Goal: Information Seeking & Learning: Learn about a topic

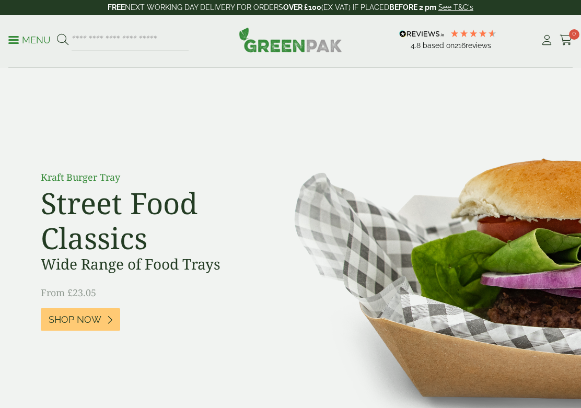
click at [18, 42] on link "Menu" at bounding box center [29, 39] width 42 height 10
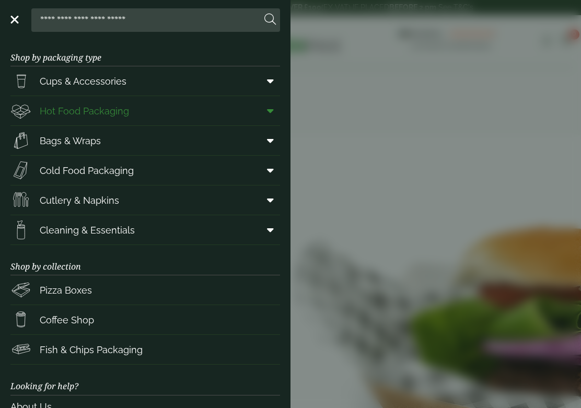
click at [65, 109] on span "Hot Food Packaging" at bounding box center [84, 111] width 89 height 14
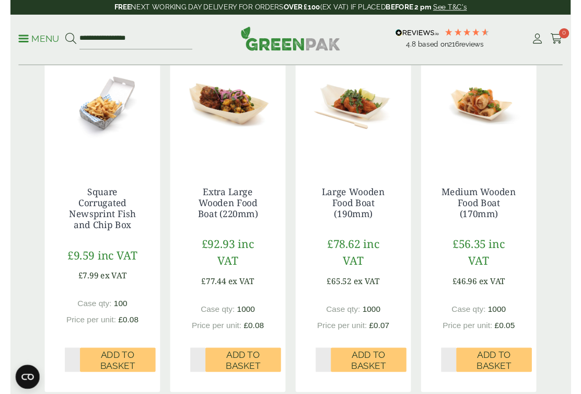
scroll to position [307, 0]
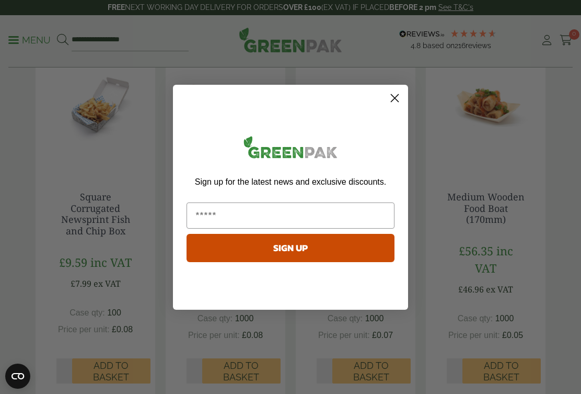
click at [393, 93] on circle "Close dialog" at bounding box center [394, 97] width 17 height 17
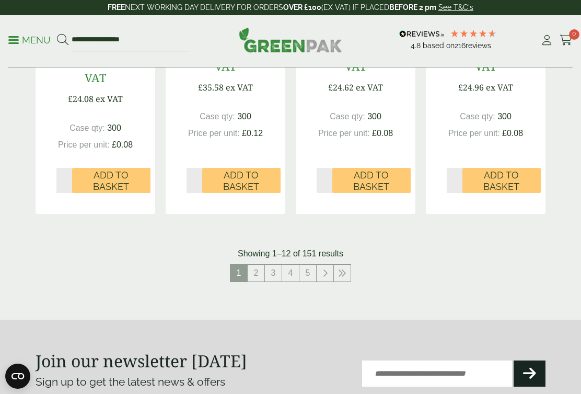
scroll to position [1251, 0]
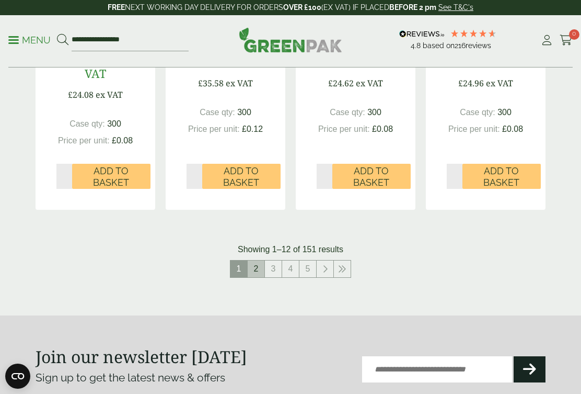
click at [258, 263] on link "2" at bounding box center [256, 268] width 17 height 17
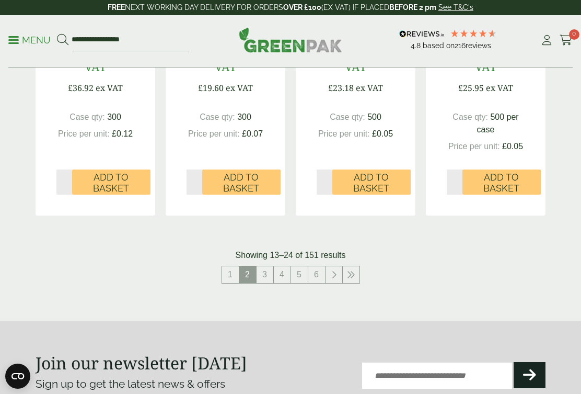
scroll to position [1269, 0]
click at [261, 269] on link "3" at bounding box center [265, 274] width 17 height 17
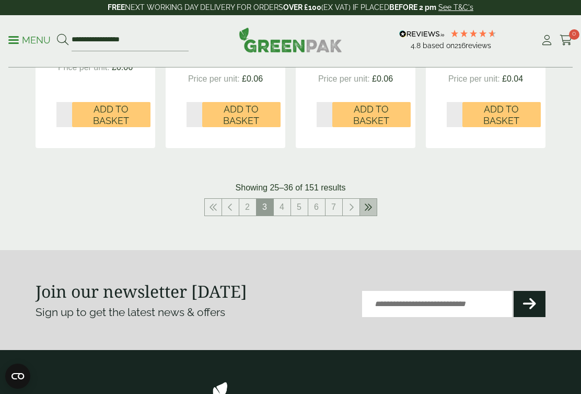
scroll to position [1326, 0]
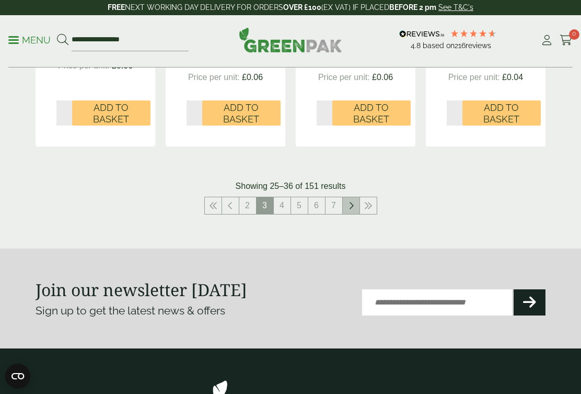
click at [352, 201] on icon at bounding box center [351, 205] width 5 height 8
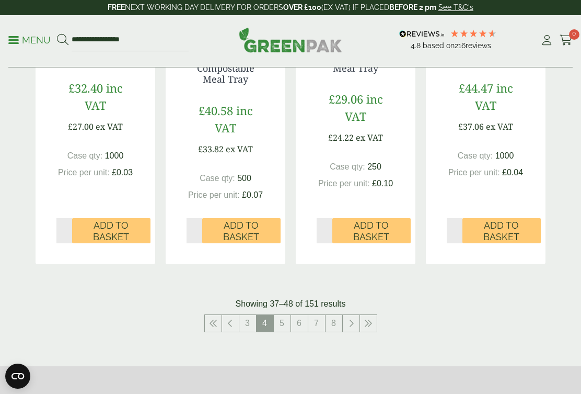
scroll to position [1225, 0]
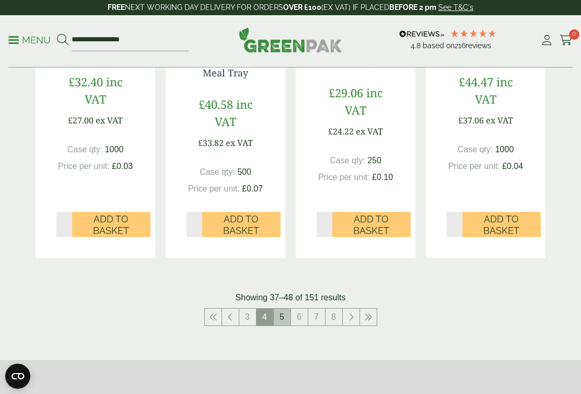
click at [283, 308] on link "5" at bounding box center [282, 316] width 17 height 17
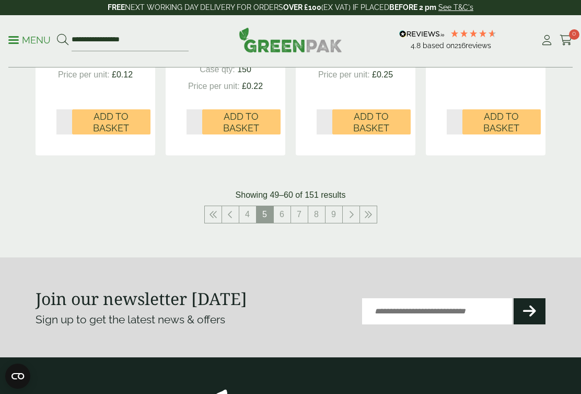
scroll to position [1345, 0]
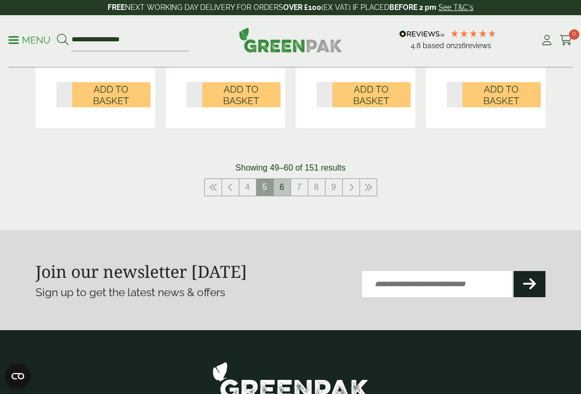
click at [286, 189] on link "6" at bounding box center [282, 187] width 17 height 17
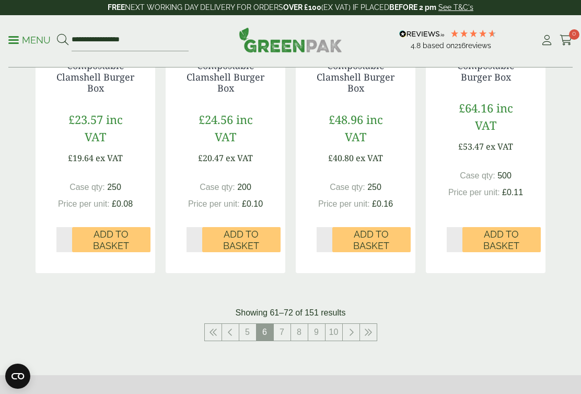
scroll to position [1225, 0]
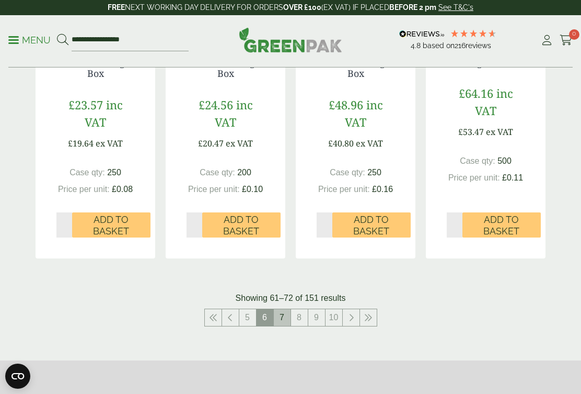
click at [283, 310] on link "7" at bounding box center [282, 317] width 17 height 17
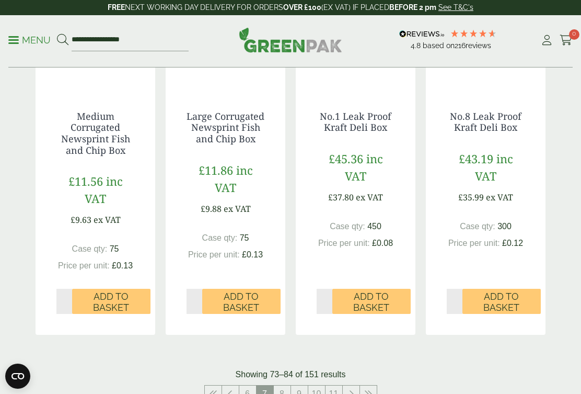
scroll to position [1170, 0]
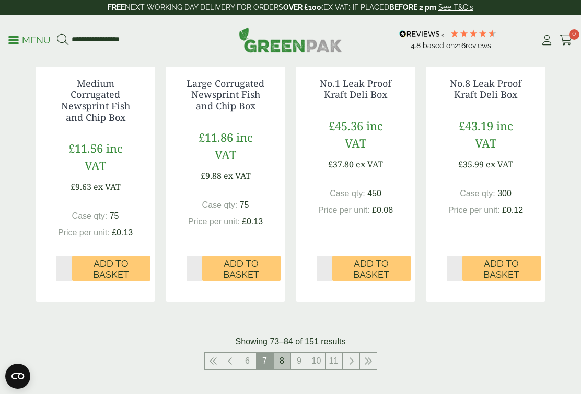
click at [286, 362] on link "8" at bounding box center [282, 360] width 17 height 17
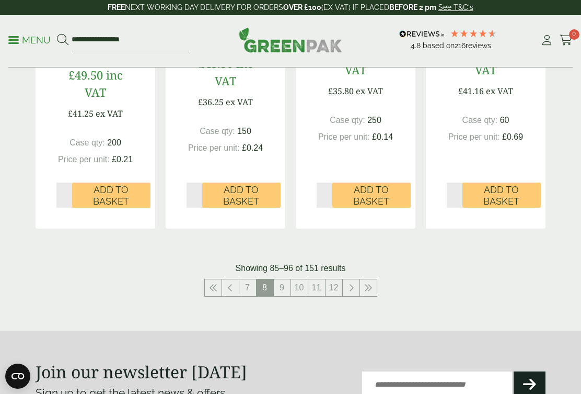
scroll to position [1267, 0]
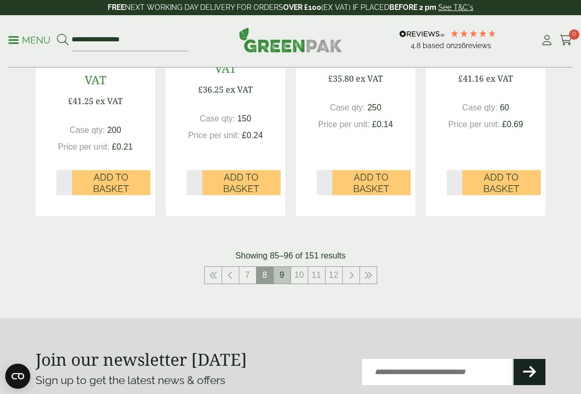
click at [280, 267] on link "9" at bounding box center [282, 275] width 17 height 17
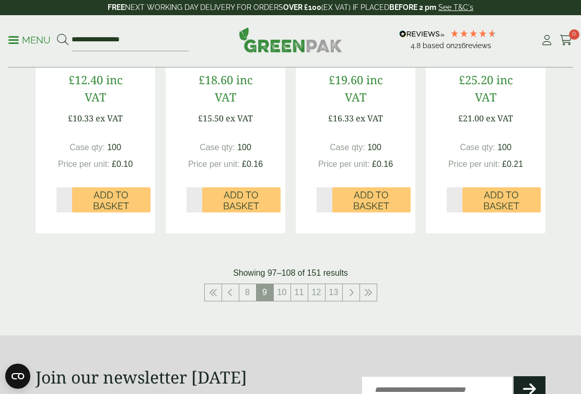
scroll to position [1220, 0]
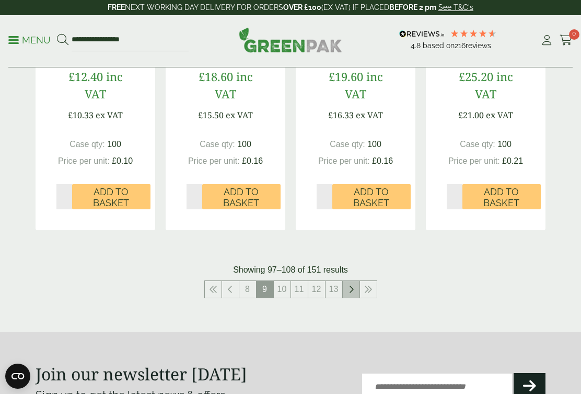
click at [354, 281] on link at bounding box center [351, 289] width 17 height 17
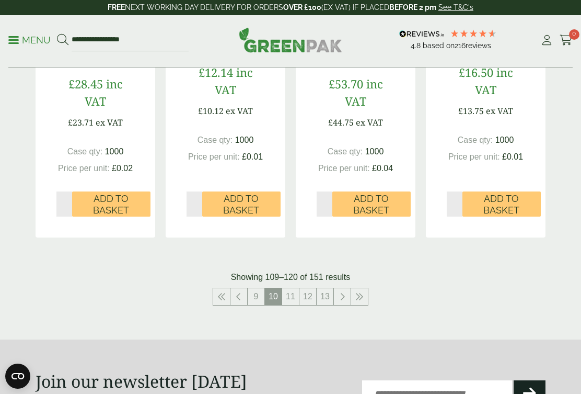
scroll to position [1244, 0]
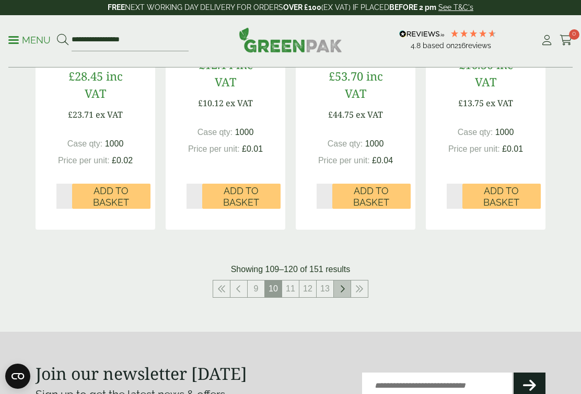
click at [341, 284] on icon at bounding box center [342, 288] width 5 height 8
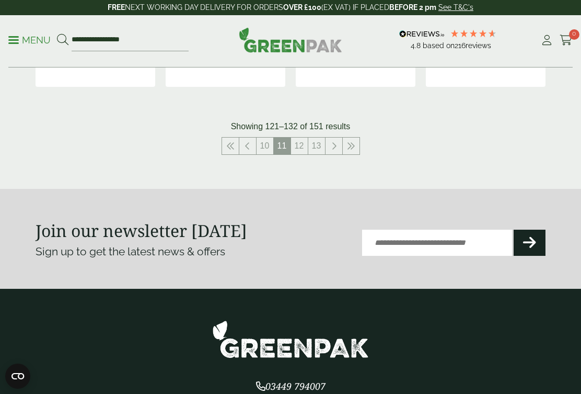
scroll to position [1369, 0]
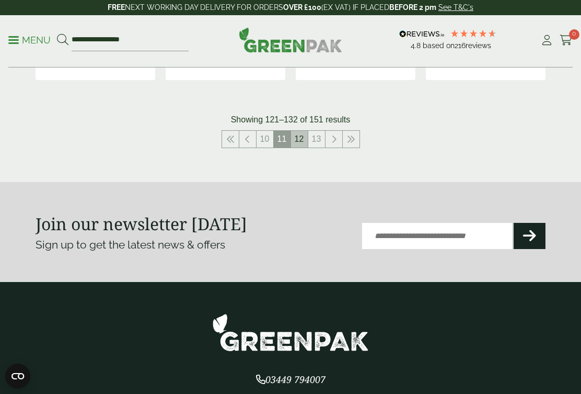
click at [303, 141] on link "12" at bounding box center [299, 139] width 17 height 17
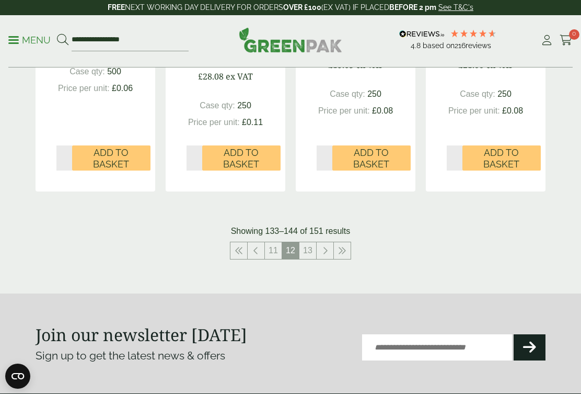
scroll to position [1338, 0]
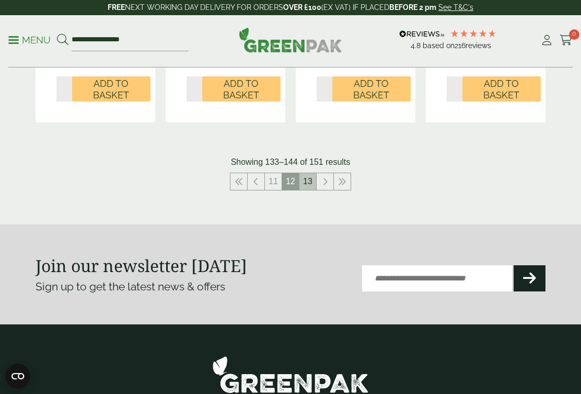
click at [310, 179] on link "13" at bounding box center [307, 181] width 17 height 17
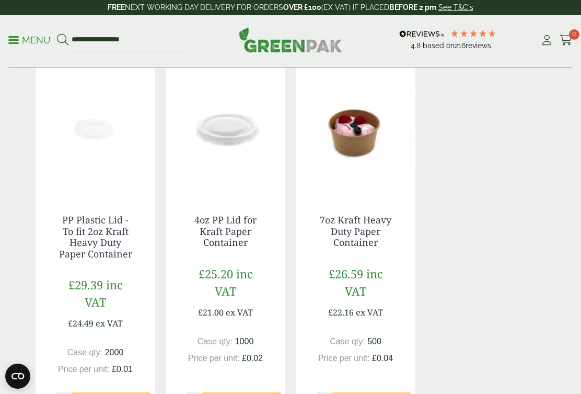
scroll to position [659, 0]
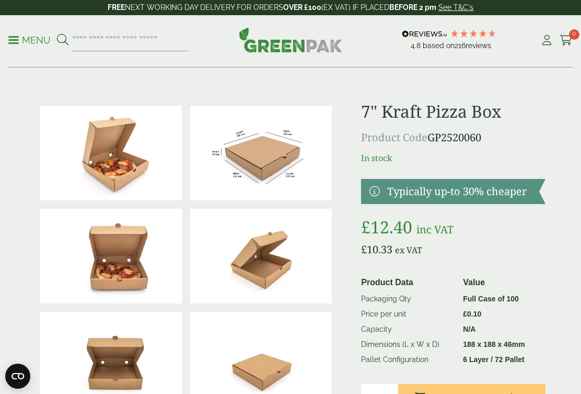
click at [276, 151] on img at bounding box center [261, 153] width 142 height 95
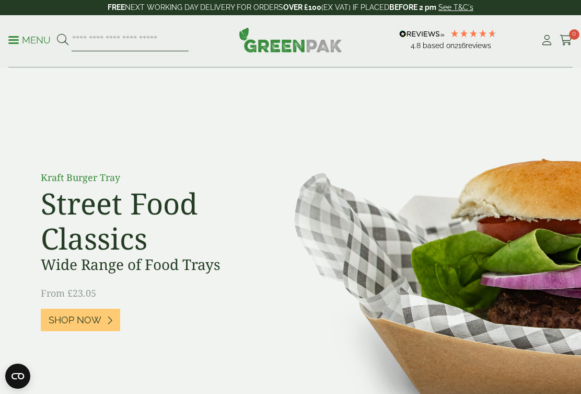
click at [94, 40] on input "search" at bounding box center [130, 40] width 117 height 22
type input "******"
click at [62, 40] on button at bounding box center [62, 40] width 11 height 14
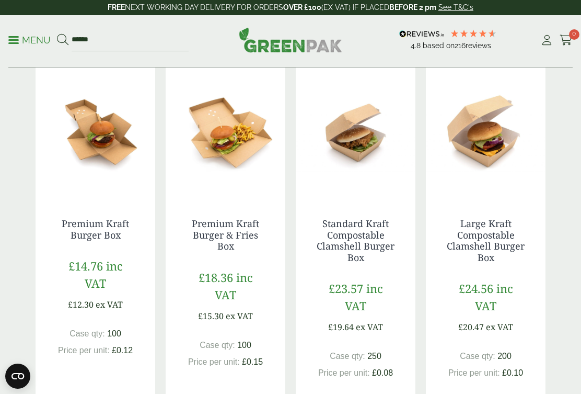
scroll to position [575, 0]
